Goal: Find specific page/section: Find specific page/section

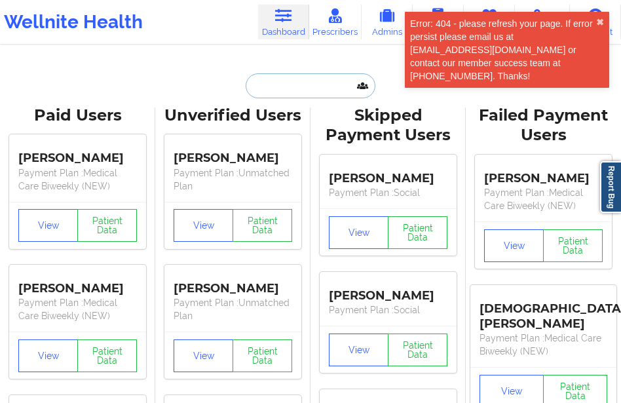
click at [300, 92] on input "text" at bounding box center [311, 85] width 130 height 25
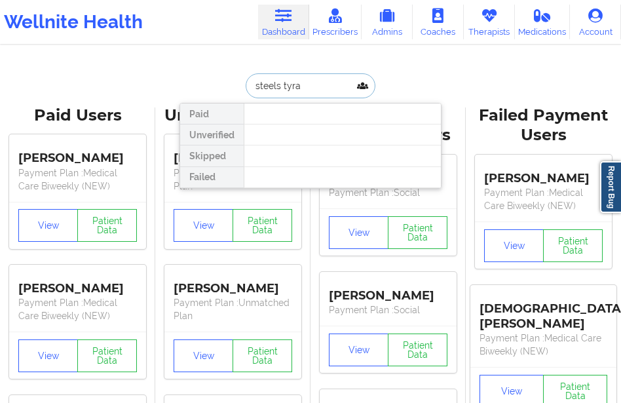
type input "steels tyran"
drag, startPoint x: 303, startPoint y: 95, endPoint x: 221, endPoint y: 89, distance: 82.7
click at [221, 90] on div "steels tyran Paid Unverified Skipped Failed" at bounding box center [310, 85] width 262 height 25
type input "tyran"
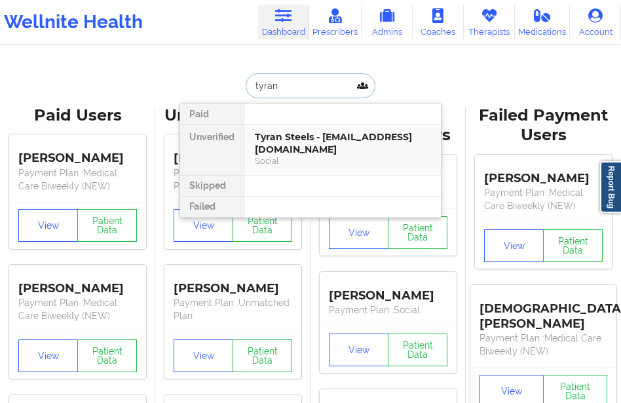
click at [281, 130] on div "Tyran Steels - [EMAIL_ADDRESS][DOMAIN_NAME] Social" at bounding box center [342, 149] width 196 height 50
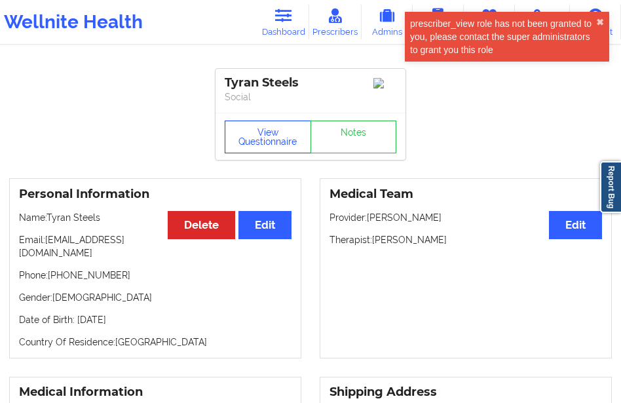
click at [272, 152] on button "View Questionnaire" at bounding box center [268, 136] width 86 height 33
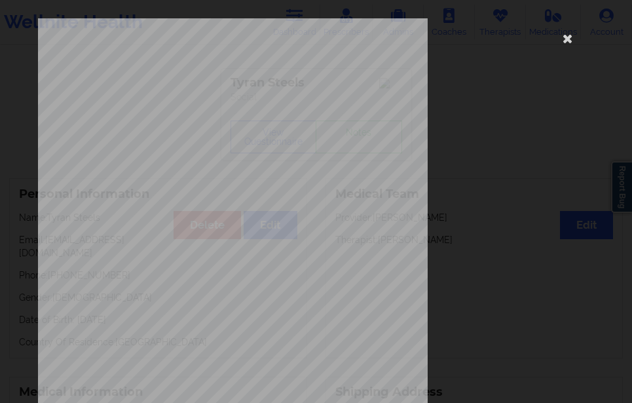
scroll to position [222, 0]
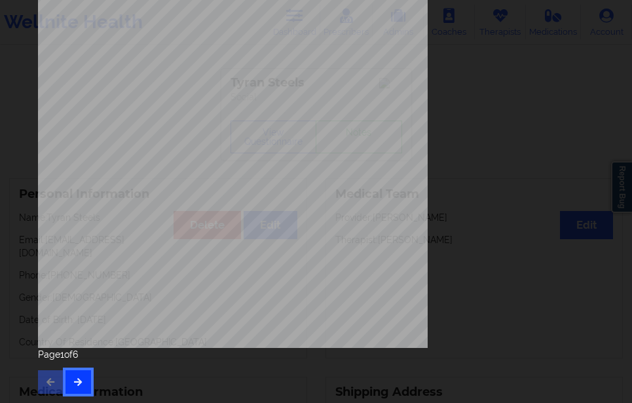
click at [82, 389] on button "button" at bounding box center [78, 382] width 26 height 24
click at [84, 373] on button "button" at bounding box center [78, 382] width 26 height 24
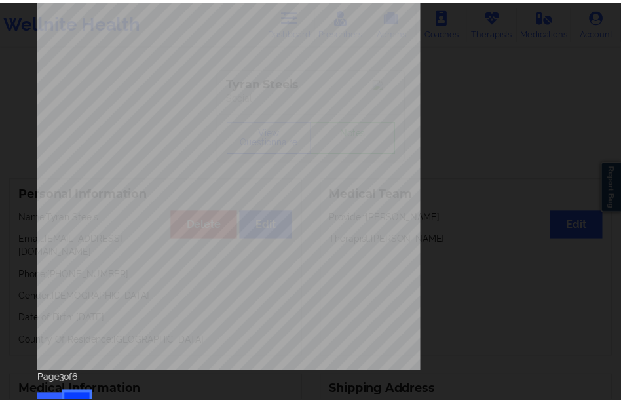
scroll to position [0, 0]
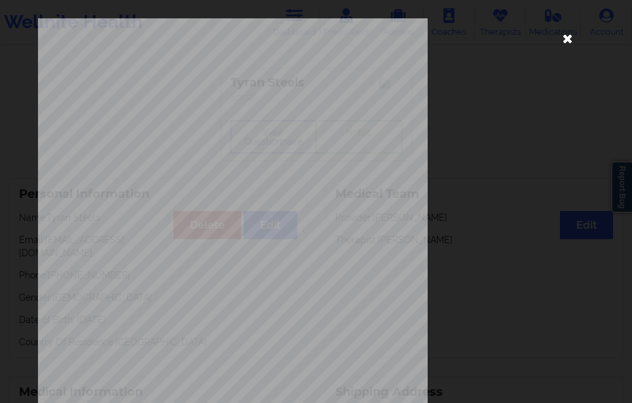
click at [557, 39] on icon at bounding box center [567, 38] width 21 height 21
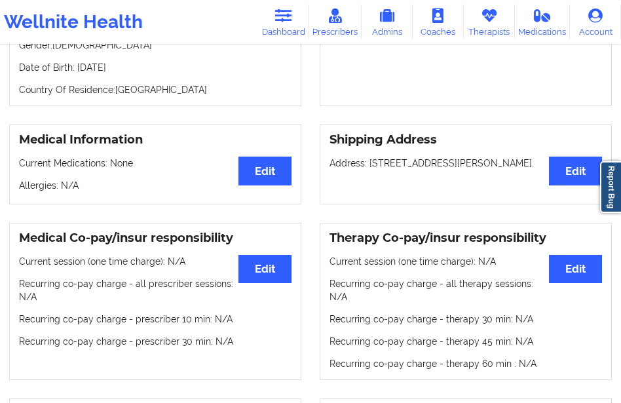
scroll to position [196, 0]
